Goal: Navigation & Orientation: Find specific page/section

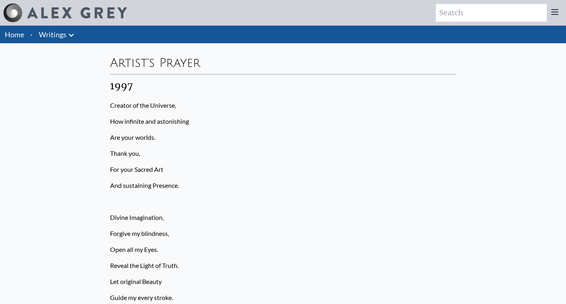
click at [54, 32] on link "Writings" at bounding box center [53, 34] width 28 height 11
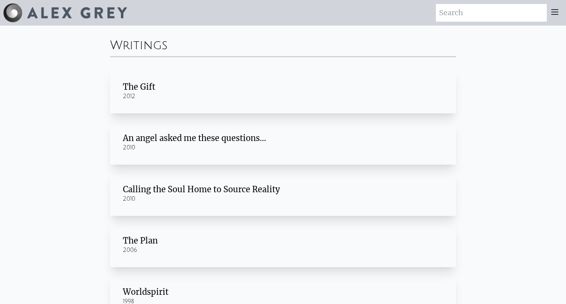
click at [20, 16] on img at bounding box center [12, 12] width 19 height 19
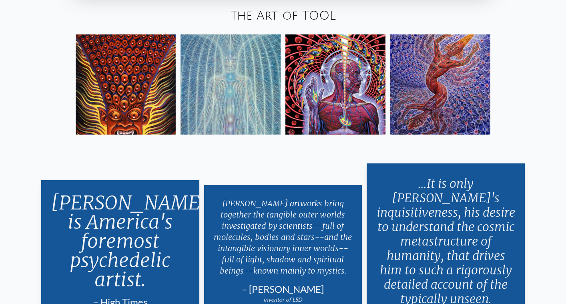
scroll to position [1437, 0]
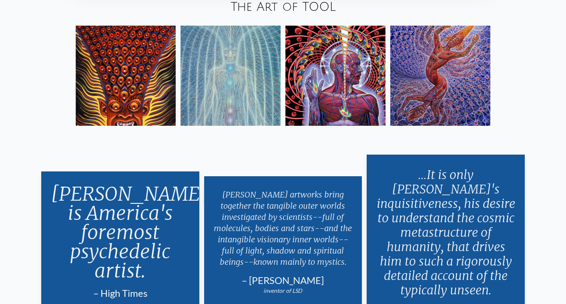
click at [235, 78] on img at bounding box center [231, 76] width 100 height 100
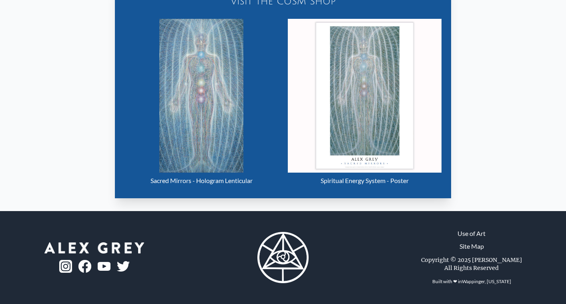
scroll to position [388, 0]
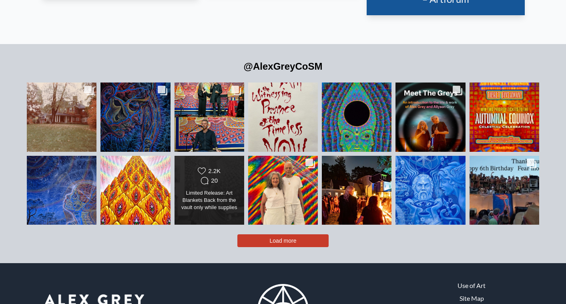
scroll to position [1752, 0]
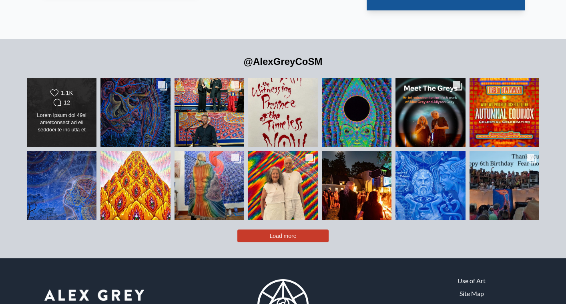
click at [79, 97] on div "Likes Count 1.1K Comments Count 12" at bounding box center [62, 112] width 56 height 46
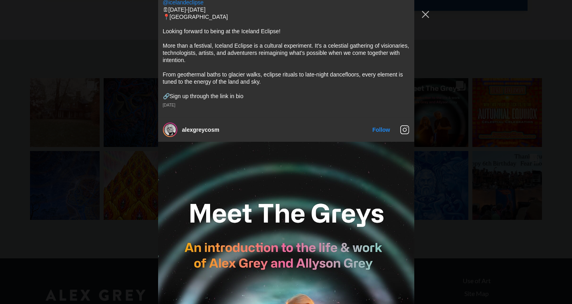
scroll to position [1997, 0]
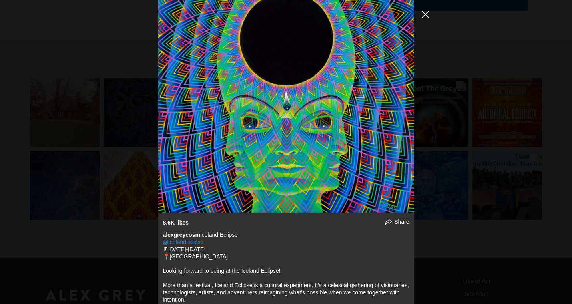
click at [426, 14] on button "Close Instagram Feed Popup" at bounding box center [425, 14] width 13 height 13
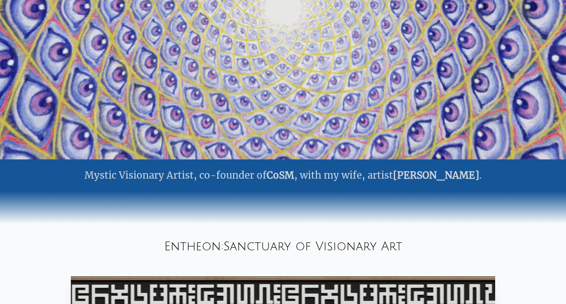
scroll to position [0, 0]
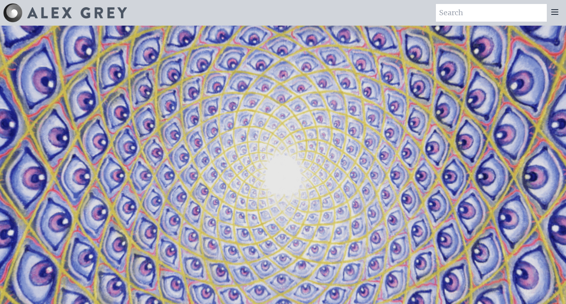
click at [552, 10] on icon at bounding box center [555, 12] width 6 height 5
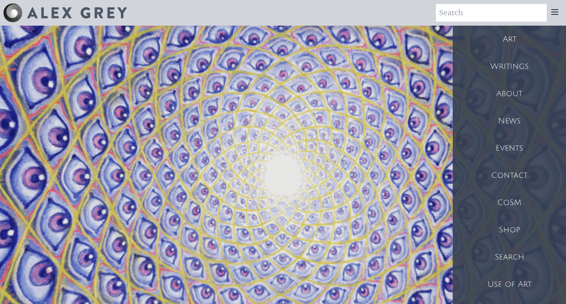
click at [514, 94] on div "About" at bounding box center [509, 93] width 113 height 27
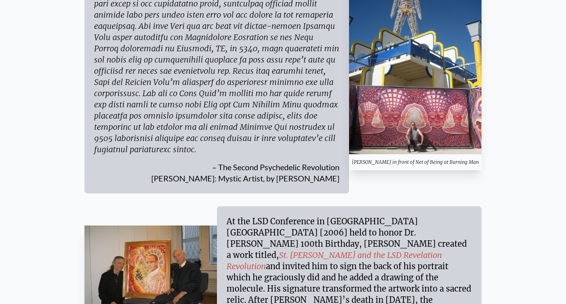
scroll to position [4017, 0]
click at [397, 216] on div "At the LSD Conference in [GEOGRAPHIC_DATA] [GEOGRAPHIC_DATA] [2006] held to hon…" at bounding box center [349, 283] width 245 height 134
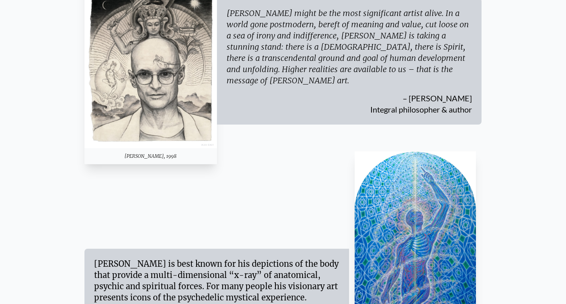
scroll to position [0, 0]
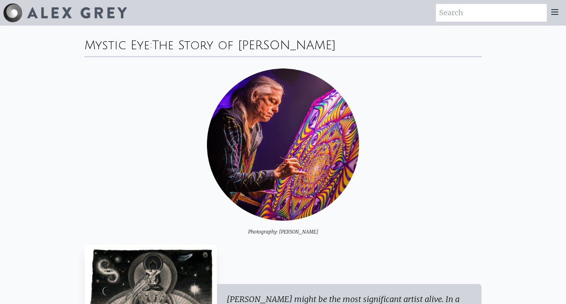
click at [558, 10] on icon at bounding box center [555, 12] width 10 height 10
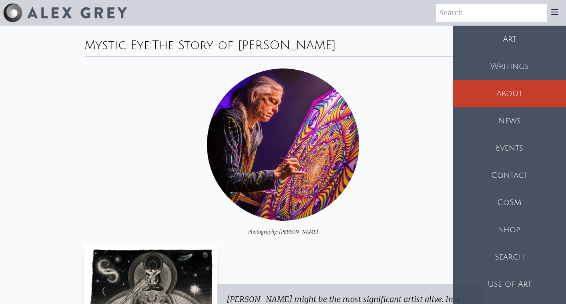
click at [513, 174] on div "Contact" at bounding box center [509, 175] width 113 height 27
